Goal: Information Seeking & Learning: Understand process/instructions

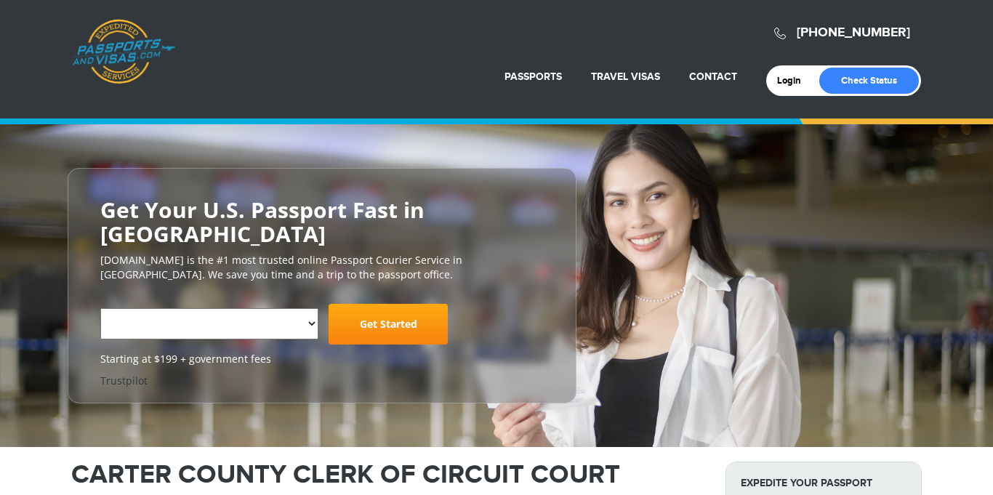
select select "**********"
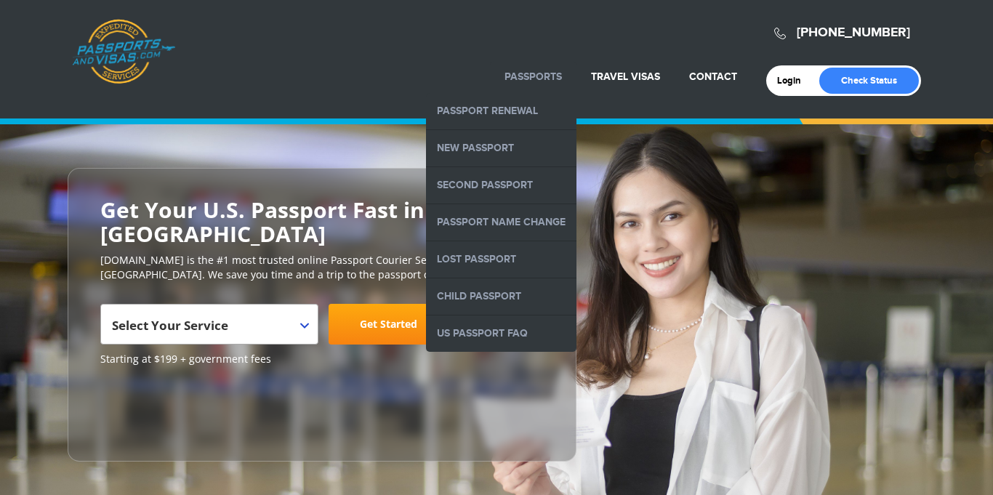
click at [528, 88] on li "Passports Passport Renewal New Passport Second Passport Passport Name Change Lo…" at bounding box center [533, 77] width 87 height 32
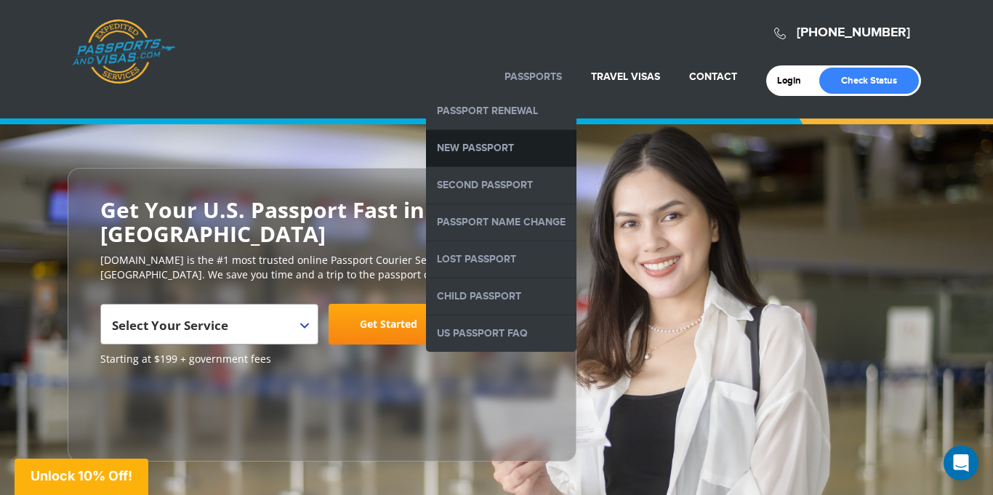
click at [503, 145] on link "New Passport" at bounding box center [501, 148] width 151 height 36
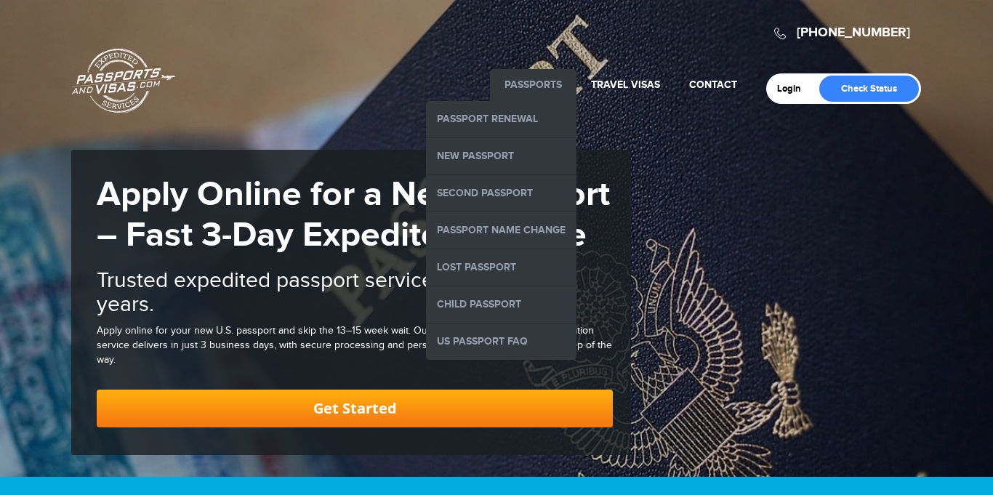
click at [554, 74] on li "Passports Passport Renewal New Passport Second Passport Passport Name Change Lo…" at bounding box center [533, 85] width 87 height 32
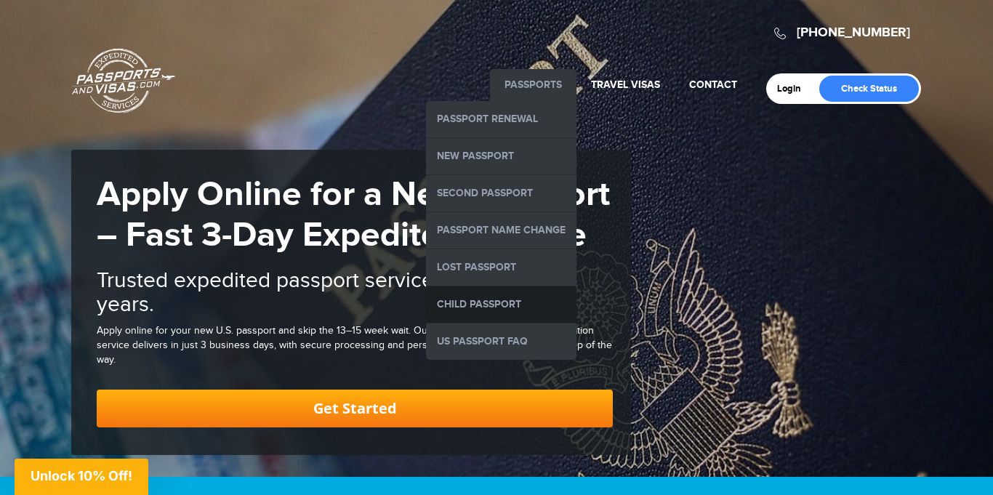
click at [468, 311] on link "Child Passport" at bounding box center [501, 305] width 151 height 36
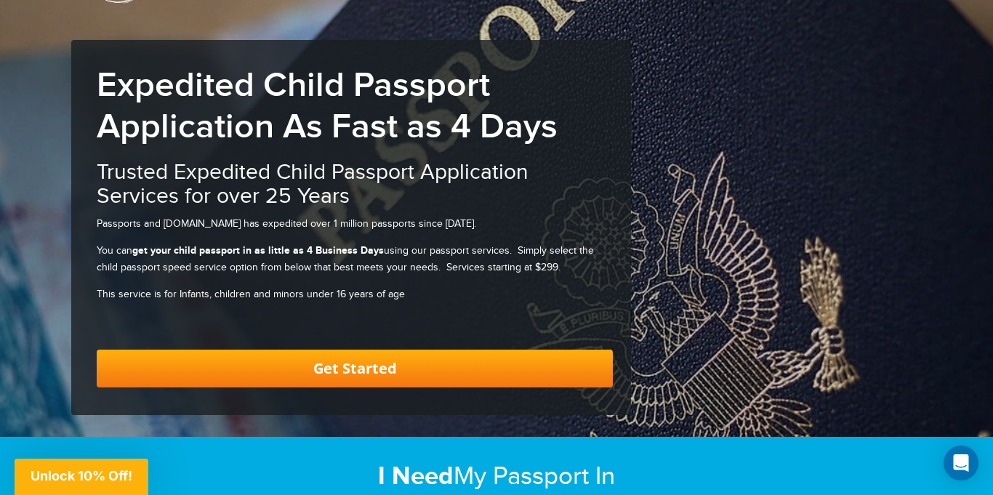
scroll to position [118, 0]
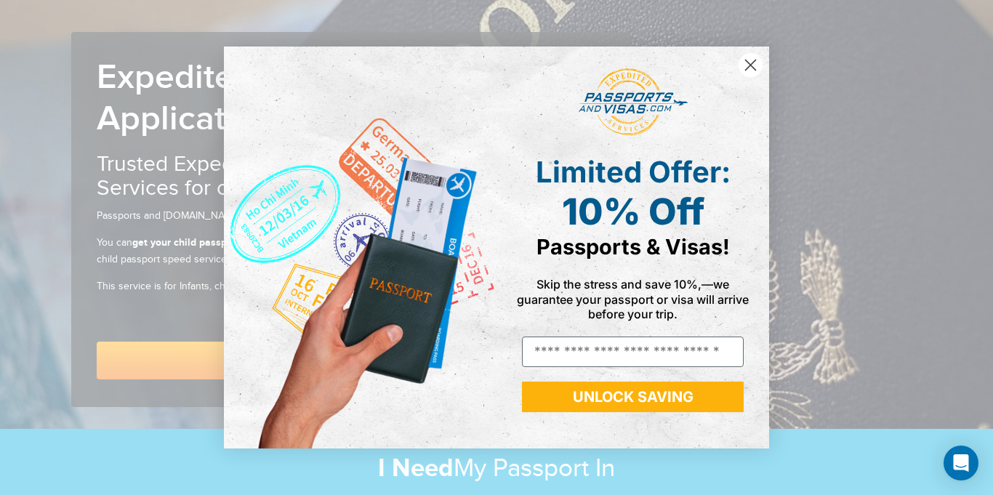
click at [748, 67] on icon "Close dialog" at bounding box center [751, 65] width 10 height 10
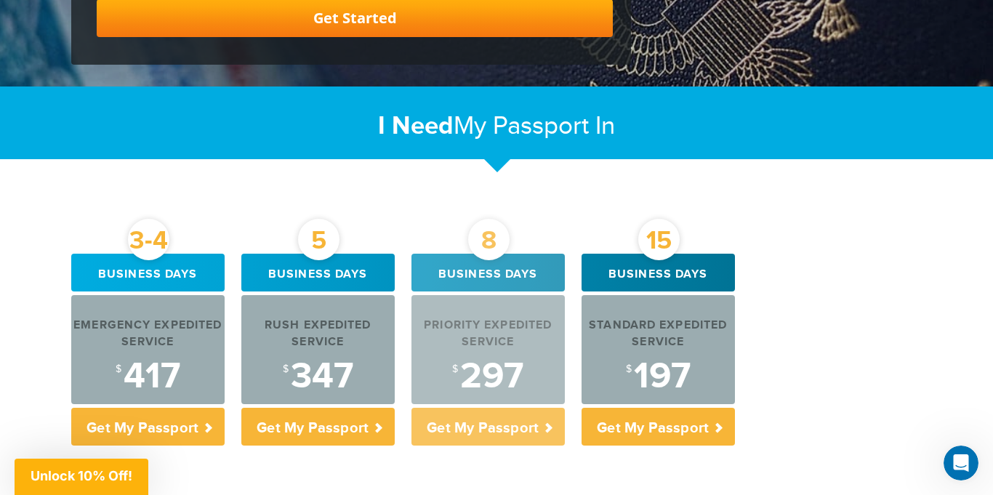
scroll to position [505, 0]
